Goal: Task Accomplishment & Management: Manage account settings

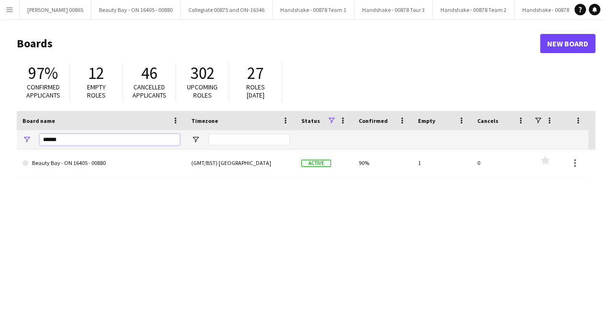
click at [89, 136] on input "******" at bounding box center [110, 139] width 140 height 11
type input "*****"
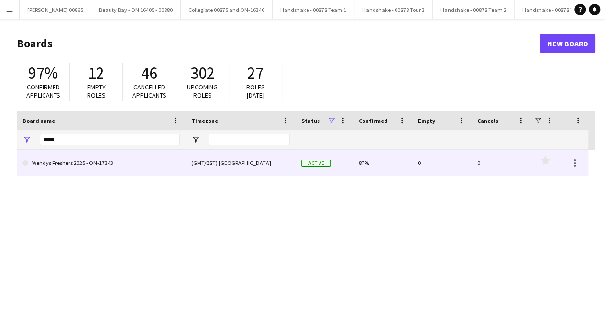
click at [94, 152] on link "Wendys Freshers 2025 - ON-17343" at bounding box center [100, 163] width 157 height 27
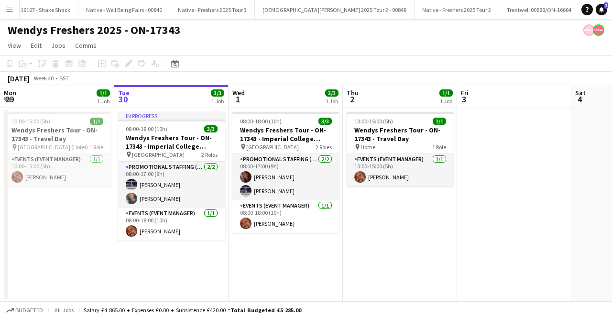
scroll to position [0, 1496]
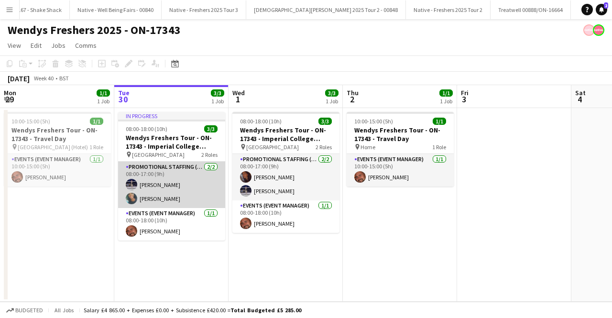
click at [157, 206] on app-card-role "Promotional Staffing (Brand Ambassadors) [DATE] 08:00-17:00 (9h) [PERSON_NAME] …" at bounding box center [171, 185] width 107 height 46
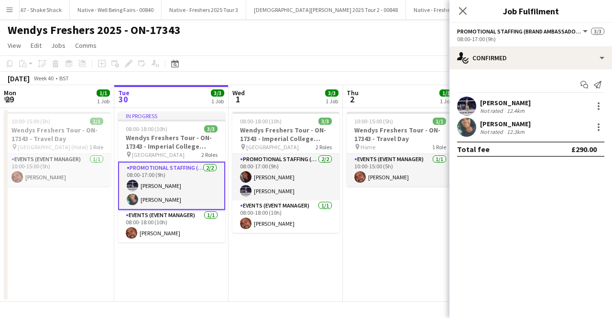
click at [461, 124] on app-user-avatar at bounding box center [466, 127] width 19 height 19
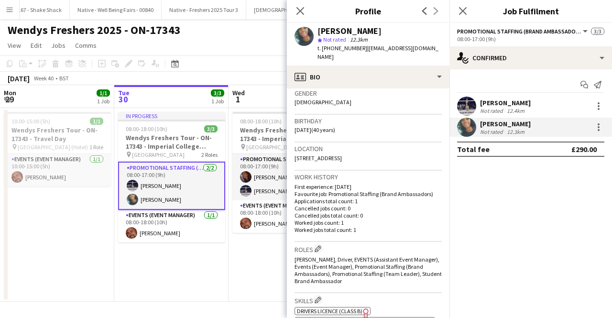
scroll to position [191, 0]
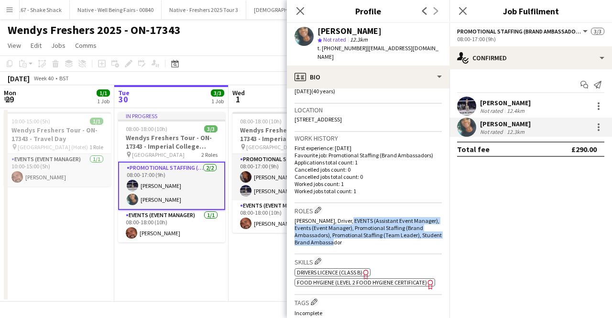
drag, startPoint x: 368, startPoint y: 234, endPoint x: 345, endPoint y: 214, distance: 30.2
click at [345, 217] on div "[PERSON_NAME], Driver, EVENTS (Assistant Event Manager), Events (Event Manager)…" at bounding box center [368, 231] width 147 height 29
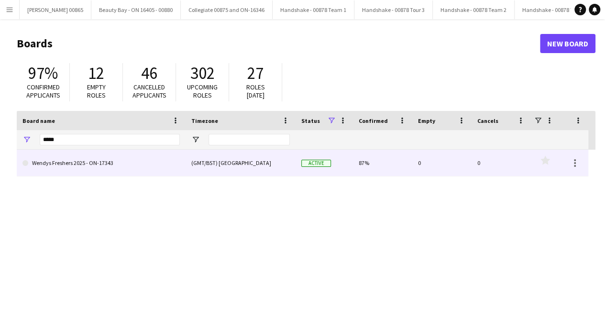
click at [108, 159] on link "Wendys Freshers 2025 - ON-17343" at bounding box center [100, 163] width 157 height 27
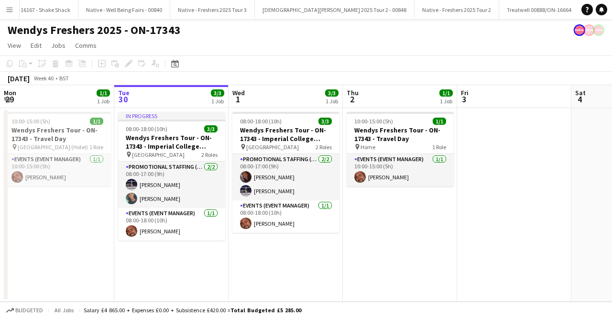
scroll to position [0, 1496]
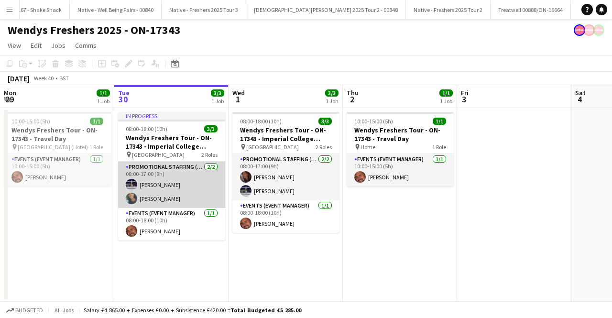
click at [147, 203] on app-card-role "Promotional Staffing (Brand Ambassadors) [DATE] 08:00-17:00 (9h) [PERSON_NAME] …" at bounding box center [171, 185] width 107 height 46
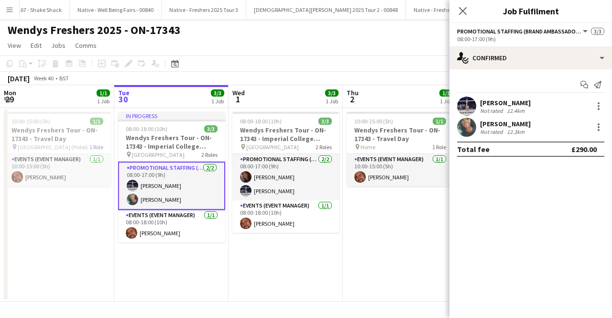
click at [497, 126] on div "[PERSON_NAME]" at bounding box center [505, 124] width 51 height 9
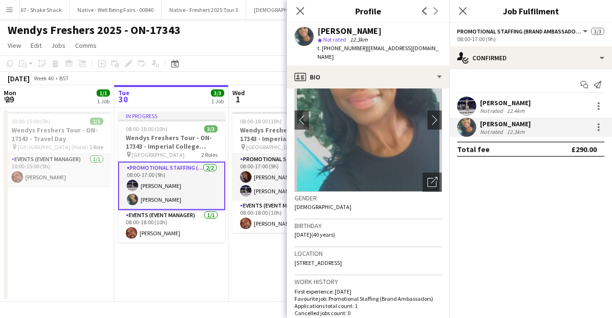
scroll to position [0, 0]
